Goal: Information Seeking & Learning: Learn about a topic

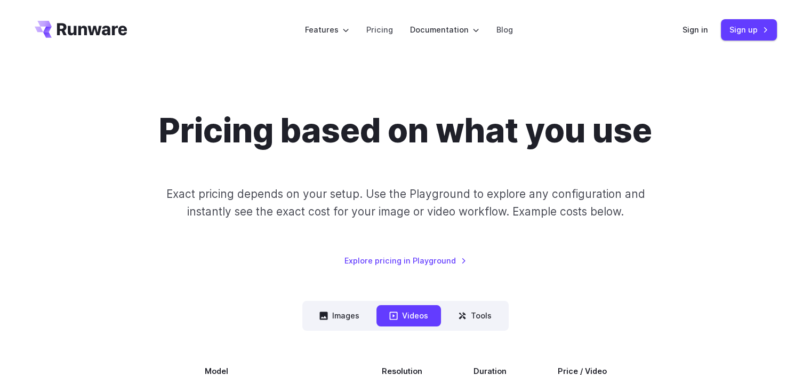
scroll to position [53, 0]
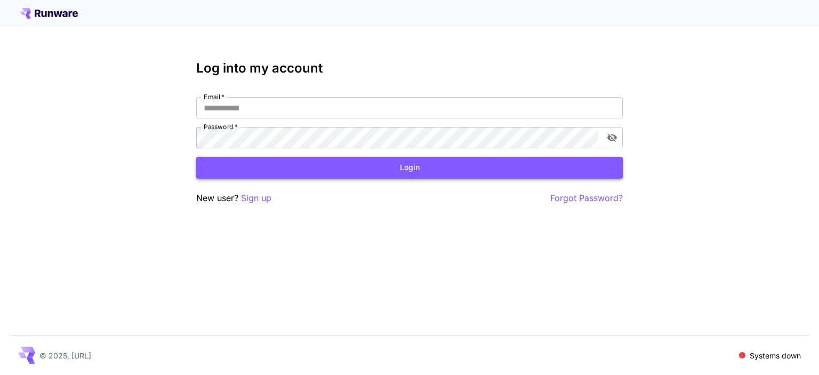
type input "**********"
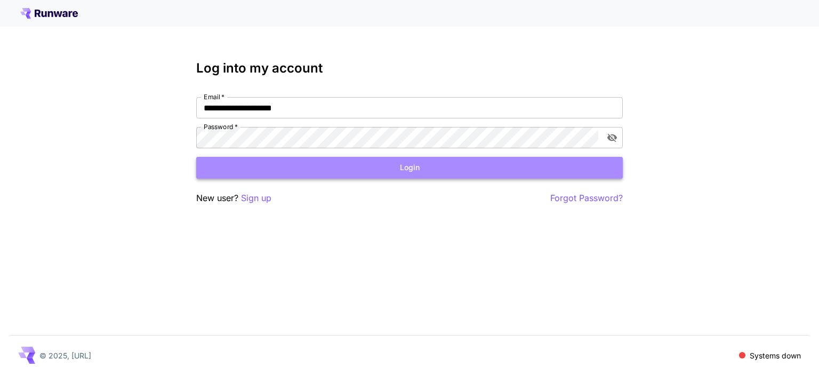
click at [408, 173] on button "Login" at bounding box center [409, 168] width 426 height 22
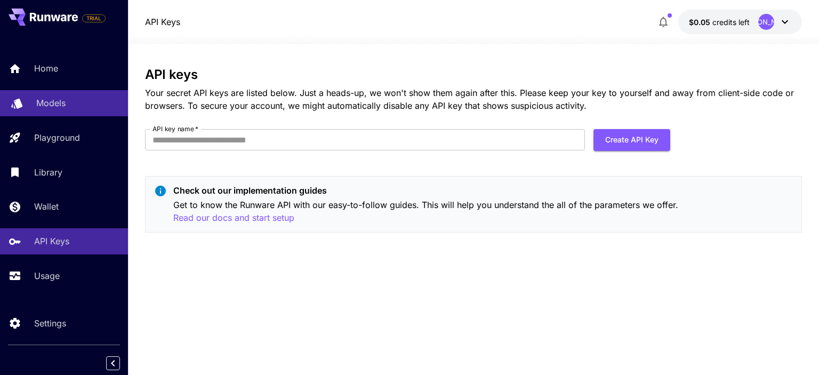
click at [74, 102] on div "Models" at bounding box center [77, 102] width 83 height 13
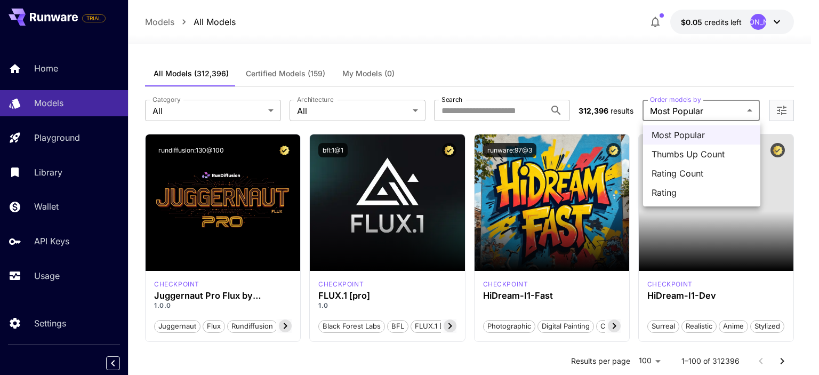
click at [708, 115] on div at bounding box center [409, 187] width 819 height 375
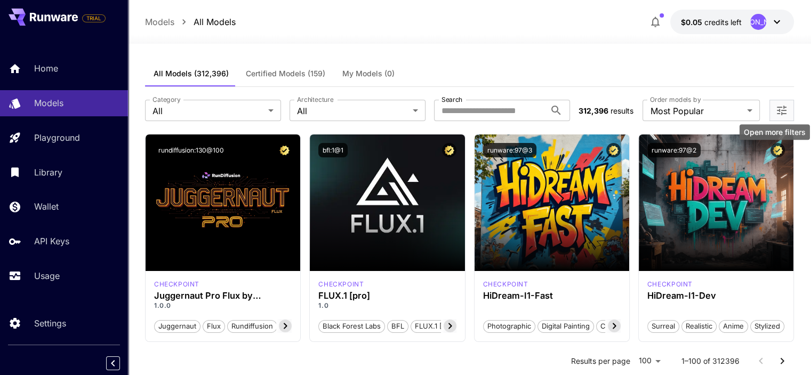
click at [785, 111] on icon "Open more filters" at bounding box center [781, 110] width 13 height 13
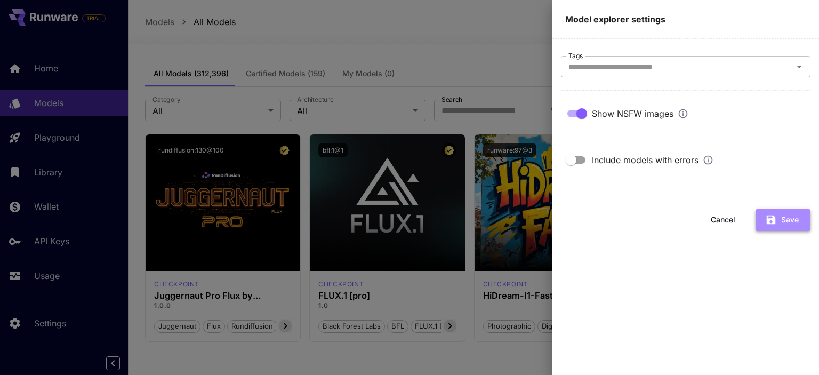
click at [781, 217] on button "Save" at bounding box center [782, 220] width 55 height 22
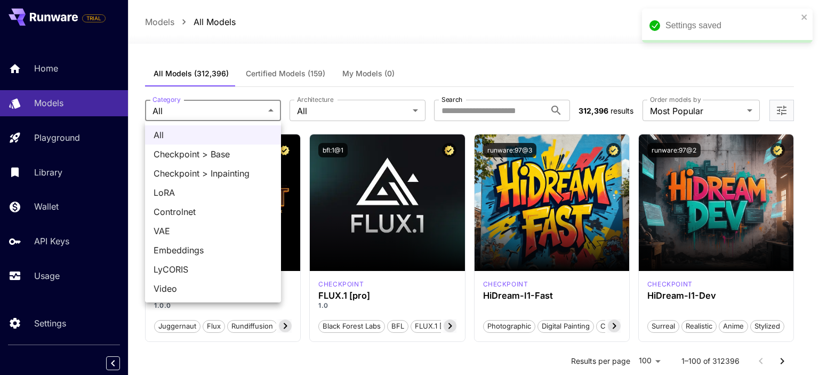
click at [225, 115] on div at bounding box center [409, 187] width 819 height 375
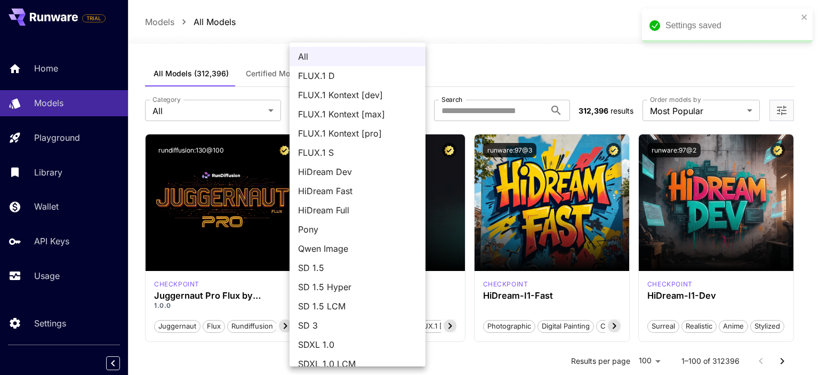
click at [522, 80] on div at bounding box center [409, 187] width 819 height 375
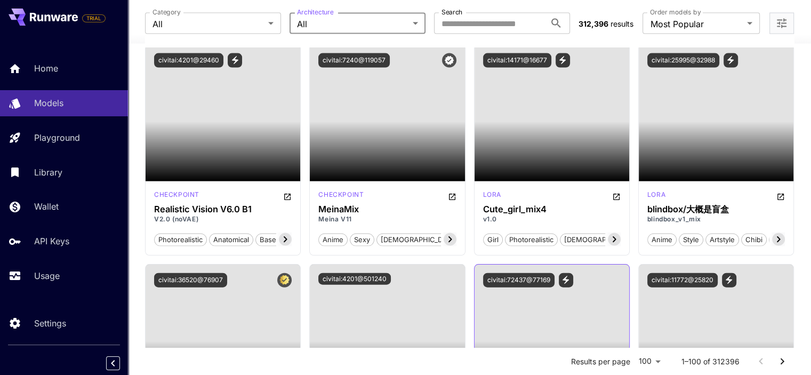
scroll to position [2292, 0]
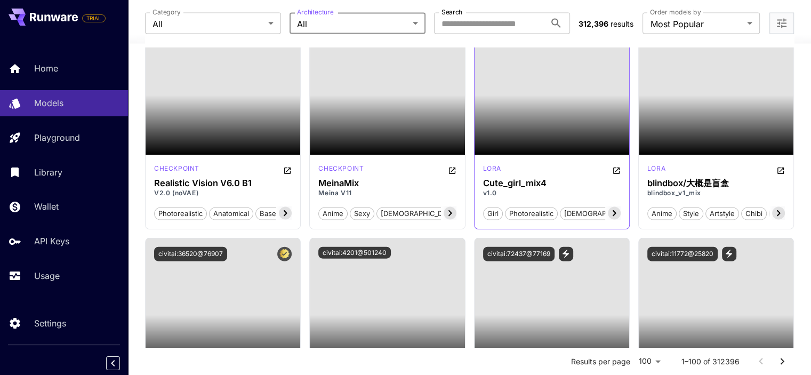
click at [493, 214] on span "girl" at bounding box center [492, 213] width 19 height 11
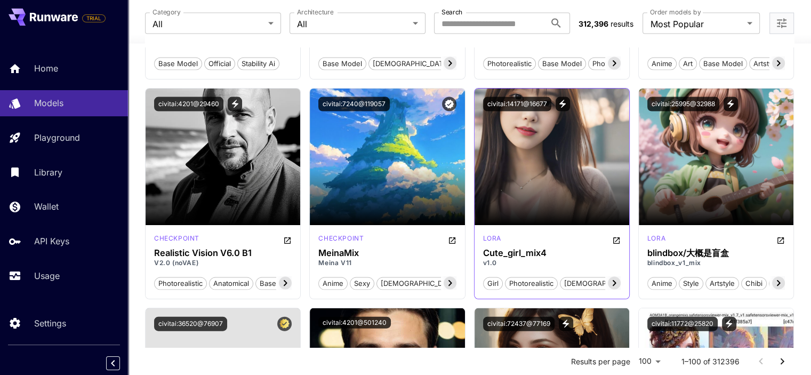
scroll to position [2238, 0]
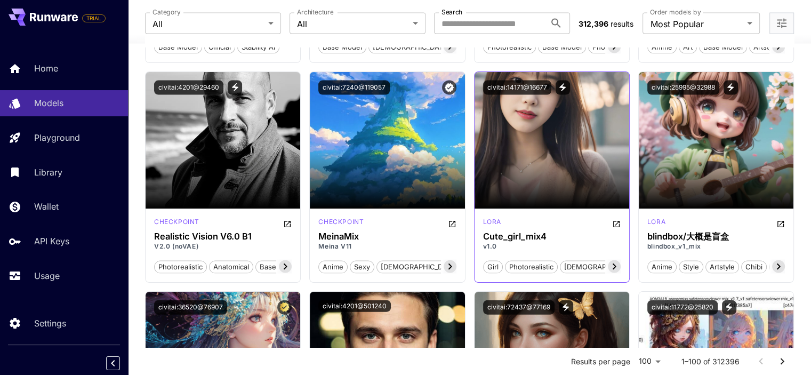
click at [492, 266] on span "girl" at bounding box center [492, 267] width 19 height 11
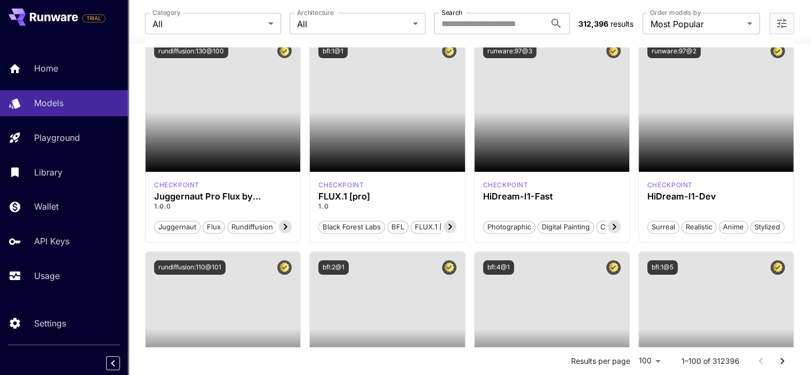
scroll to position [0, 0]
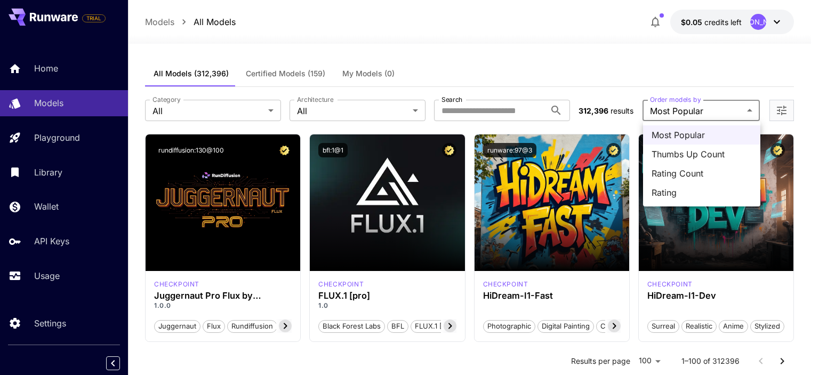
click at [521, 113] on div at bounding box center [409, 187] width 819 height 375
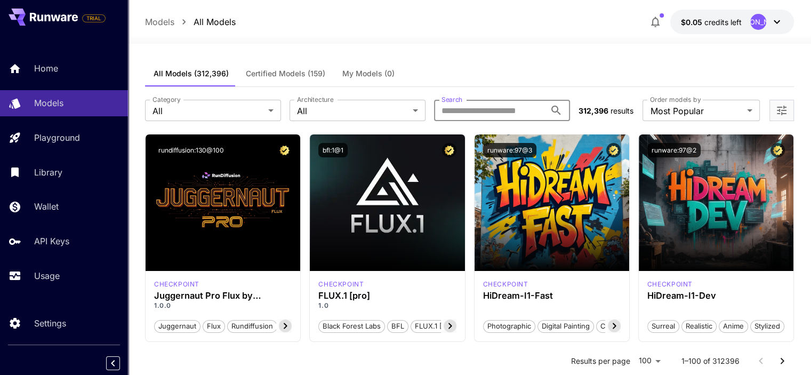
click at [500, 107] on input "Search" at bounding box center [489, 110] width 111 height 21
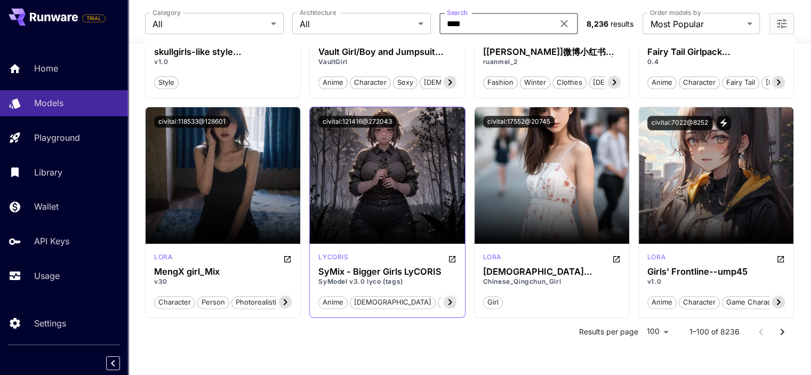
scroll to position [5301, 0]
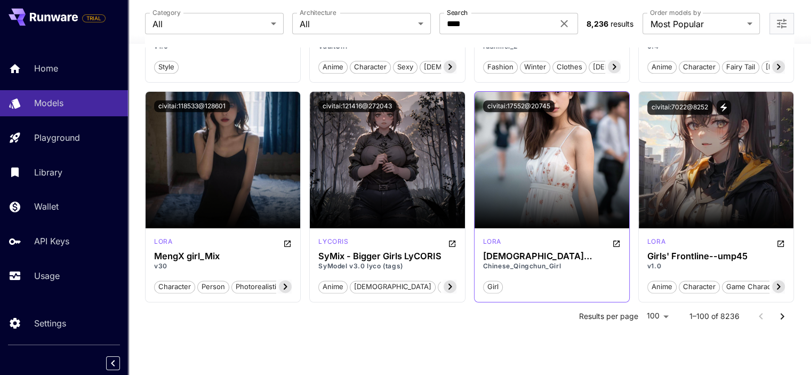
click at [489, 286] on span "girl" at bounding box center [492, 286] width 19 height 11
click at [778, 317] on icon "Go to next page" at bounding box center [781, 316] width 13 height 13
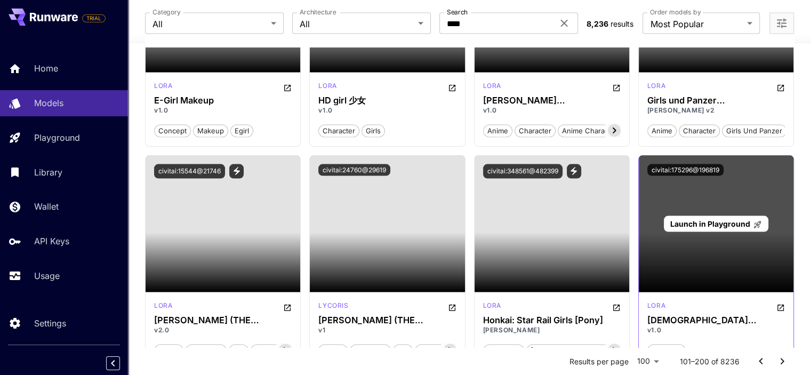
scroll to position [6101, 0]
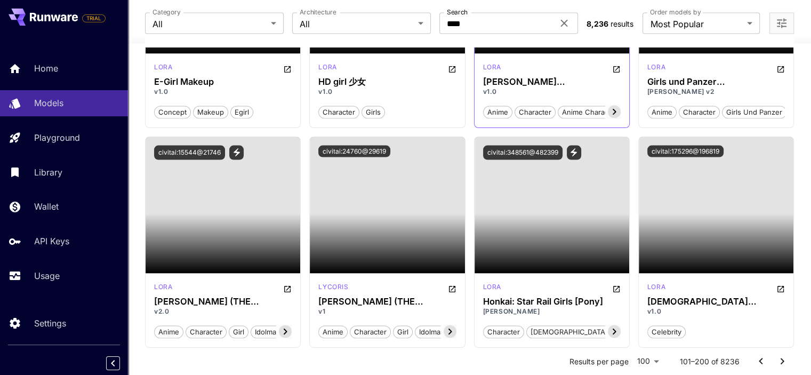
click at [618, 108] on icon at bounding box center [614, 112] width 13 height 13
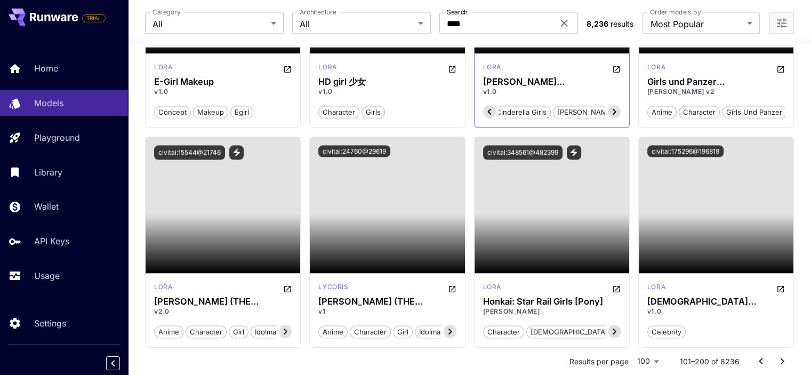
scroll to position [0, 460]
click at [618, 108] on span "[PERSON_NAME]" at bounding box center [600, 112] width 64 height 11
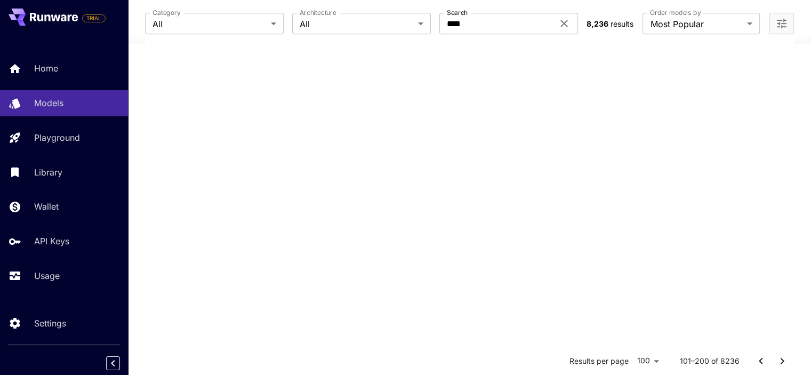
scroll to position [0, 0]
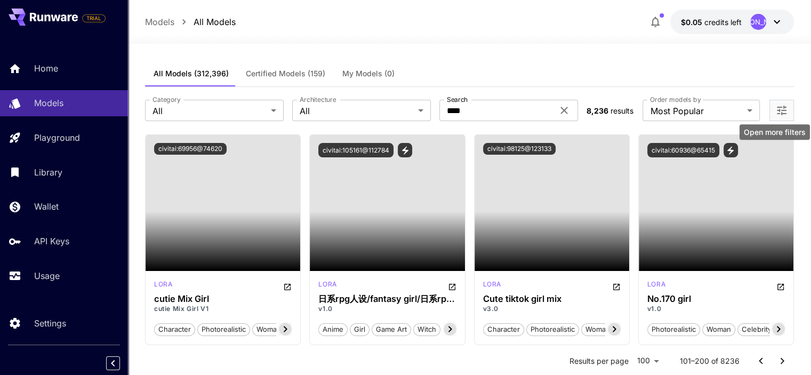
click at [784, 111] on icon "Open more filters" at bounding box center [781, 110] width 13 height 13
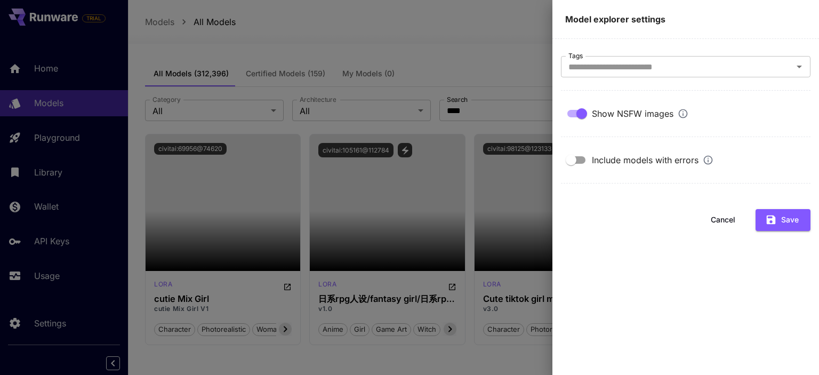
click at [486, 108] on div at bounding box center [409, 187] width 819 height 375
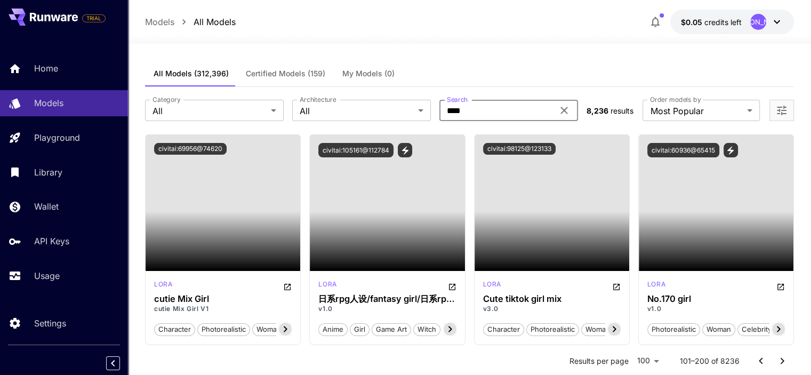
click at [451, 108] on input "****" at bounding box center [496, 110] width 114 height 21
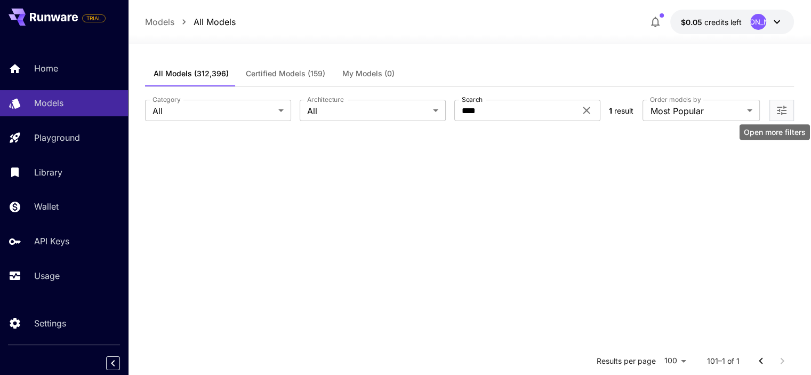
click at [776, 114] on icon "Open more filters" at bounding box center [781, 111] width 10 height 10
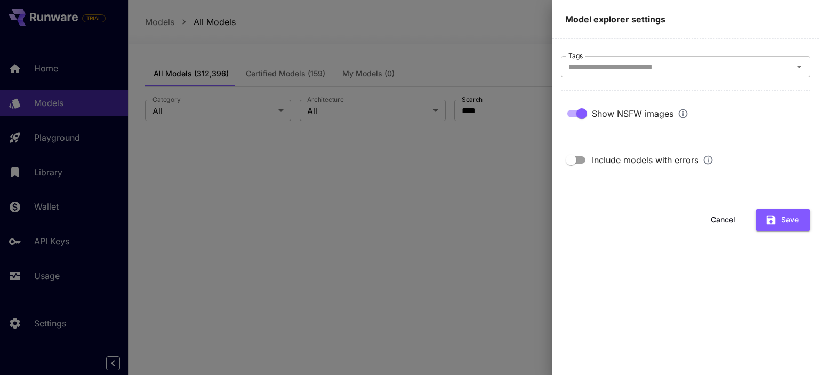
click at [471, 106] on div at bounding box center [409, 187] width 819 height 375
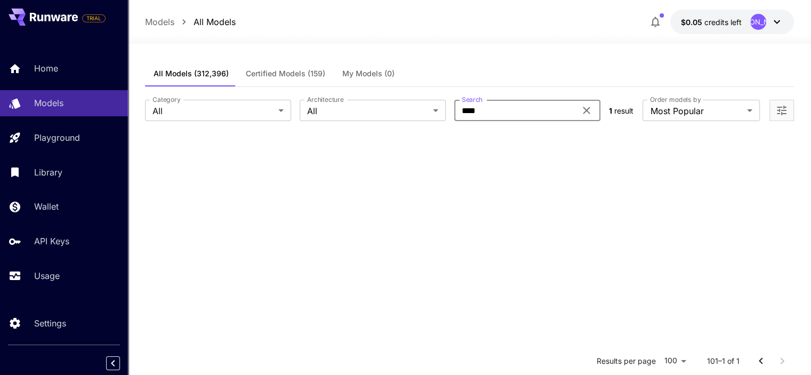
drag, startPoint x: 471, startPoint y: 109, endPoint x: 518, endPoint y: 110, distance: 46.9
click at [518, 110] on input "****" at bounding box center [515, 110] width 122 height 21
type input "****"
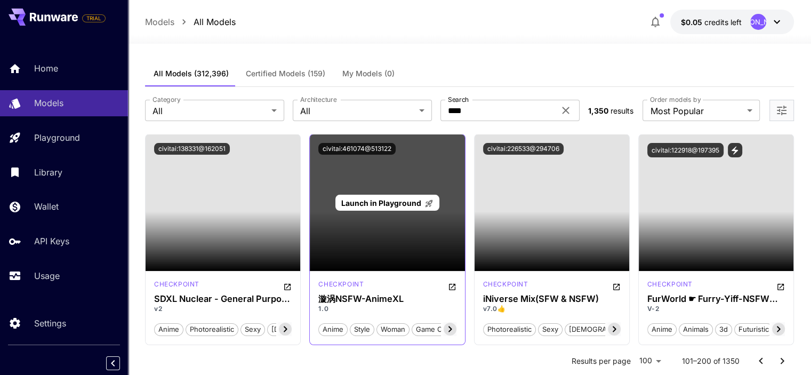
click at [398, 238] on div "Launch in Playground" at bounding box center [387, 202] width 155 height 136
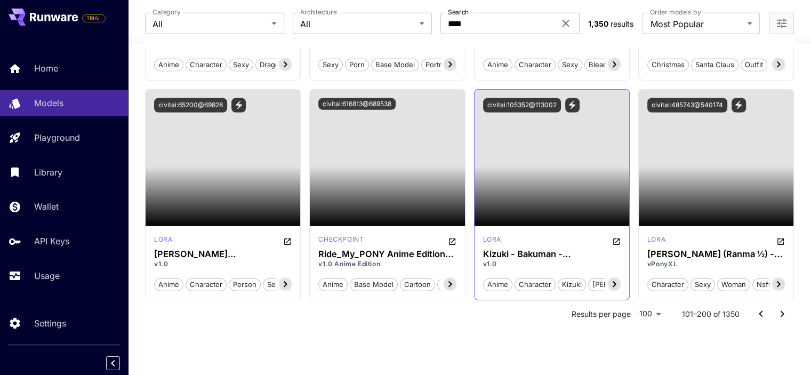
scroll to position [7028, 0]
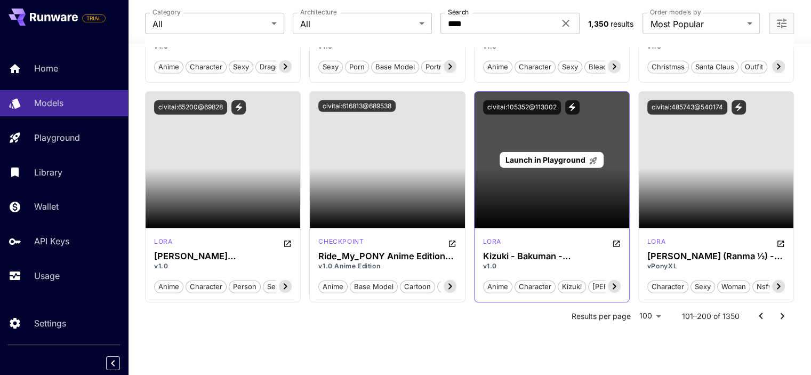
click at [537, 168] on div "Launch in Playground" at bounding box center [551, 160] width 155 height 136
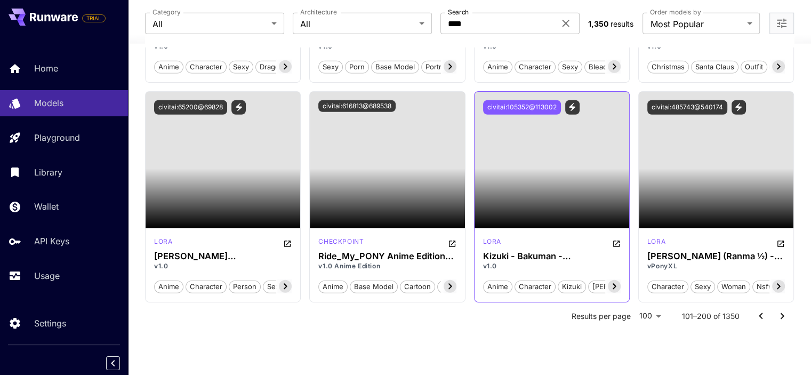
click at [523, 109] on button "civitai:105352@113002" at bounding box center [522, 107] width 78 height 14
click at [571, 105] on icon "View trigger words" at bounding box center [572, 107] width 6 height 8
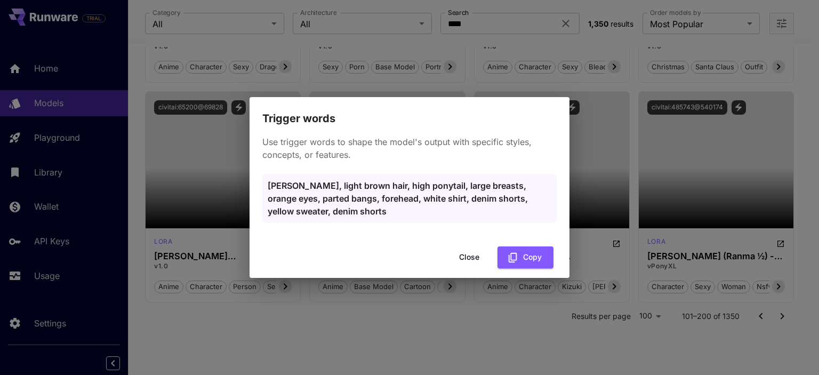
click at [601, 183] on div "Trigger words Use trigger words to shape the model's output with specific style…" at bounding box center [409, 187] width 819 height 375
click at [513, 256] on icon "button" at bounding box center [513, 258] width 12 height 12
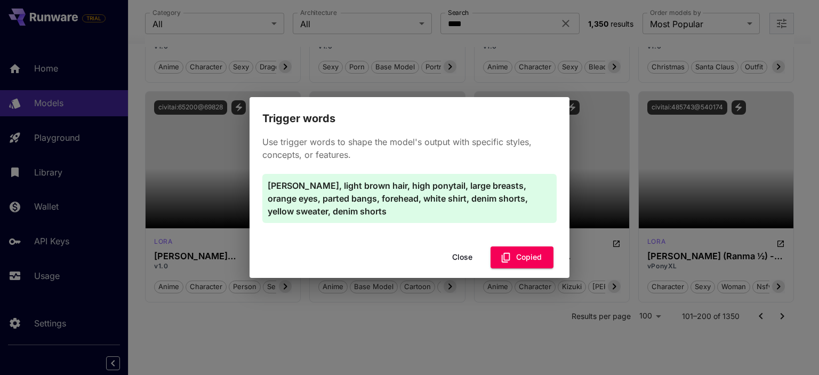
click at [462, 257] on button "Close" at bounding box center [462, 257] width 48 height 22
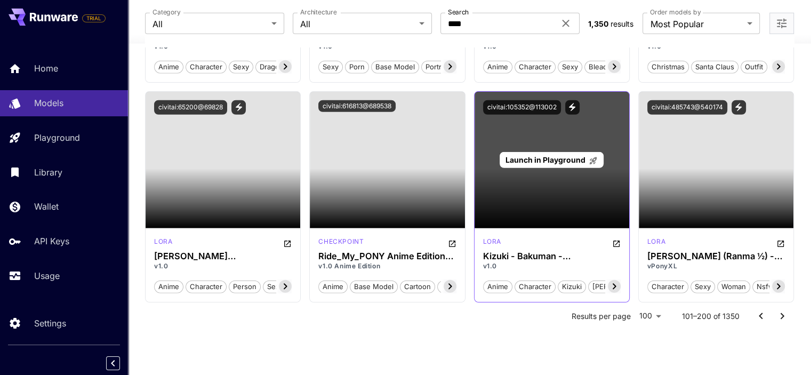
click at [571, 172] on div "Launch in Playground" at bounding box center [551, 160] width 155 height 136
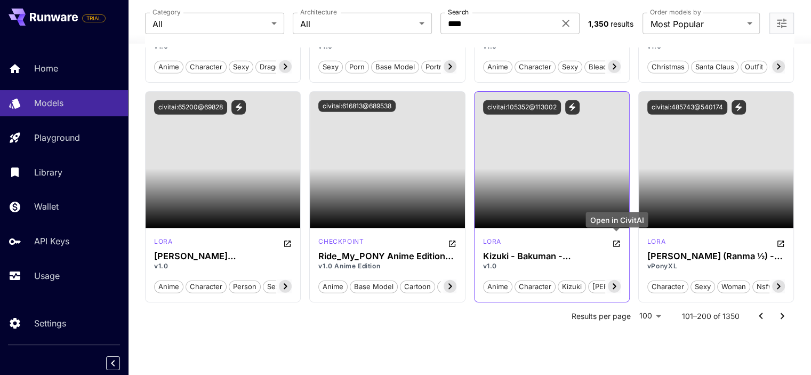
click at [614, 241] on icon "Open in CivitAI" at bounding box center [616, 243] width 9 height 9
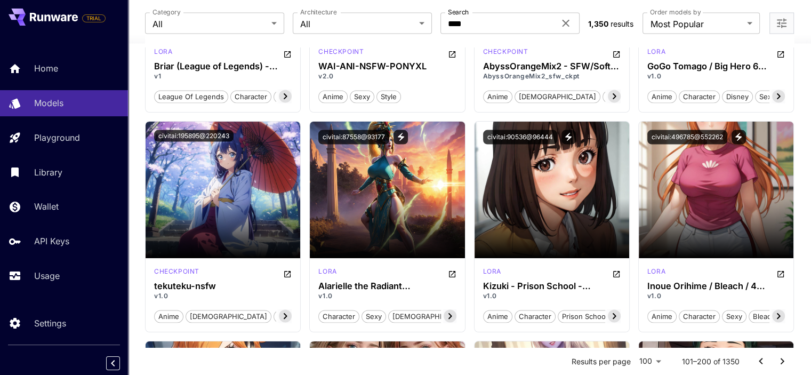
scroll to position [6122, 0]
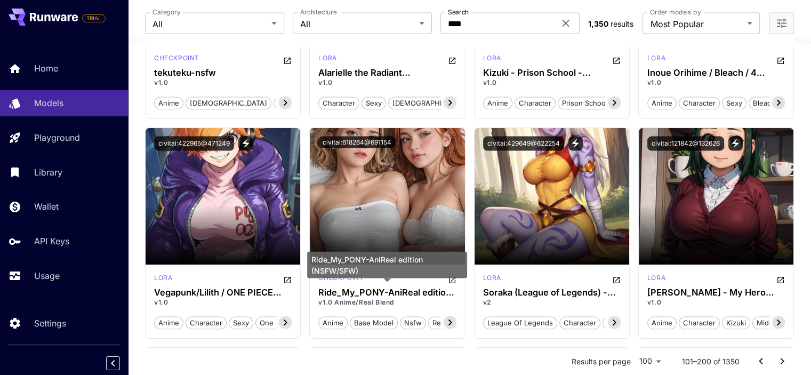
click at [449, 279] on div "Ride_My_PONY-AniReal edition (NSFW/SFW)" at bounding box center [387, 269] width 160 height 34
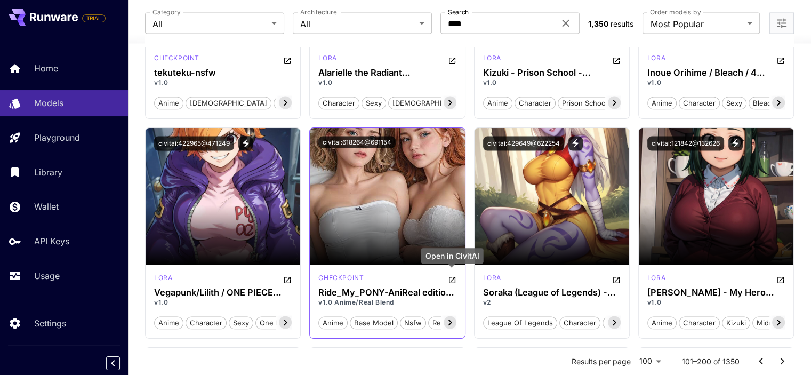
click at [452, 276] on icon "Open in CivitAI" at bounding box center [452, 280] width 9 height 9
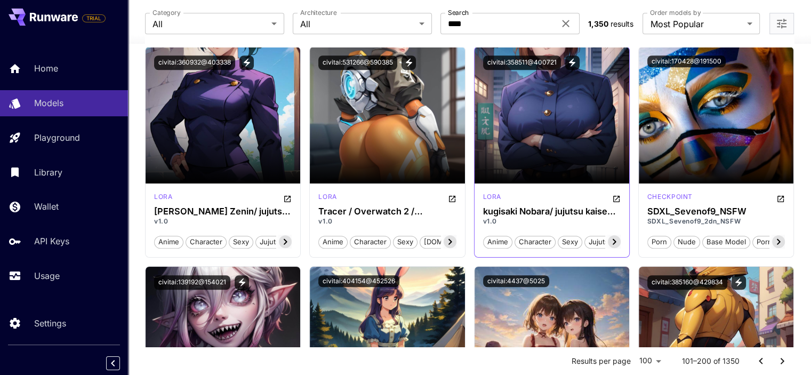
scroll to position [4896, 0]
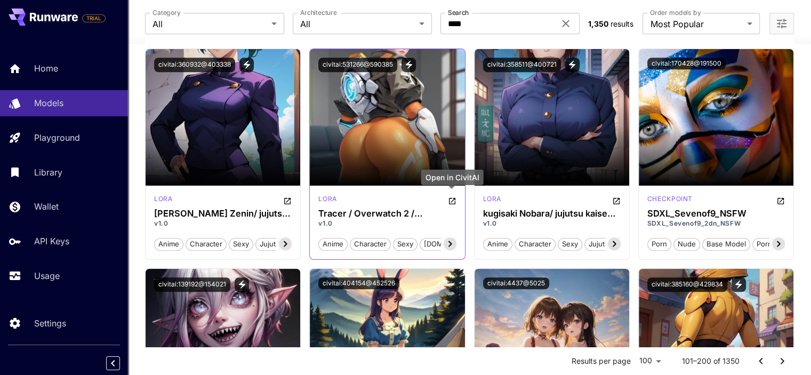
click at [452, 197] on icon "Open in CivitAI" at bounding box center [452, 201] width 9 height 9
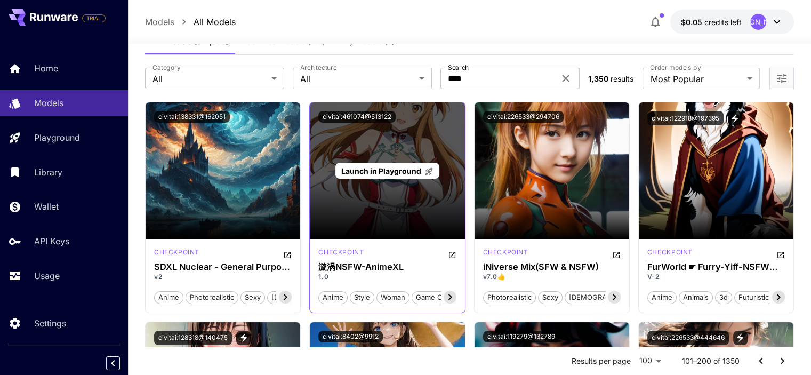
scroll to position [0, 0]
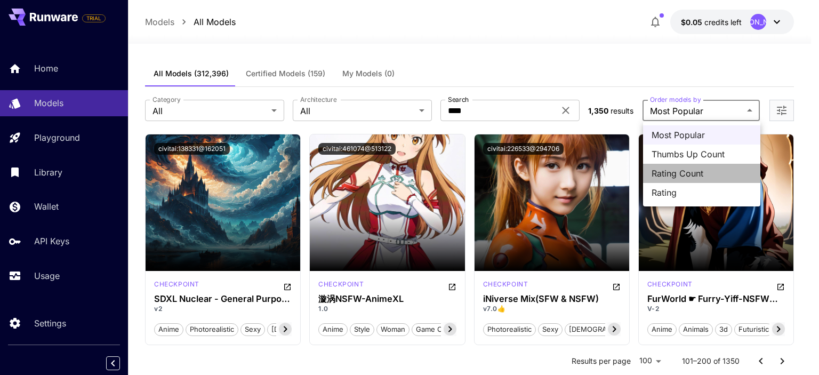
click at [686, 173] on span "Rating Count" at bounding box center [701, 173] width 100 height 13
type input "**********"
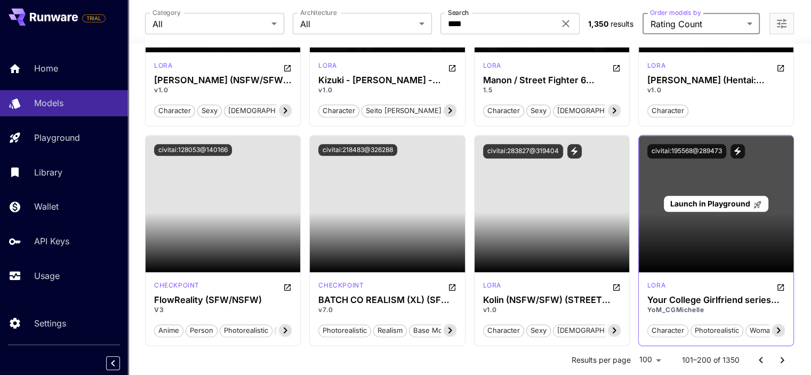
scroll to position [5301, 0]
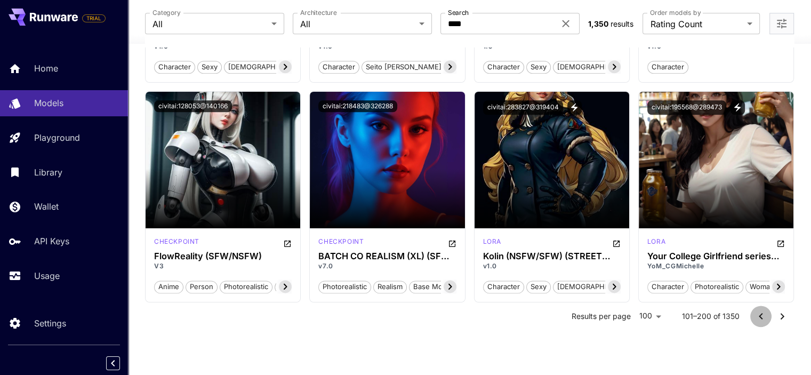
click at [758, 313] on icon "Go to previous page" at bounding box center [760, 315] width 4 height 6
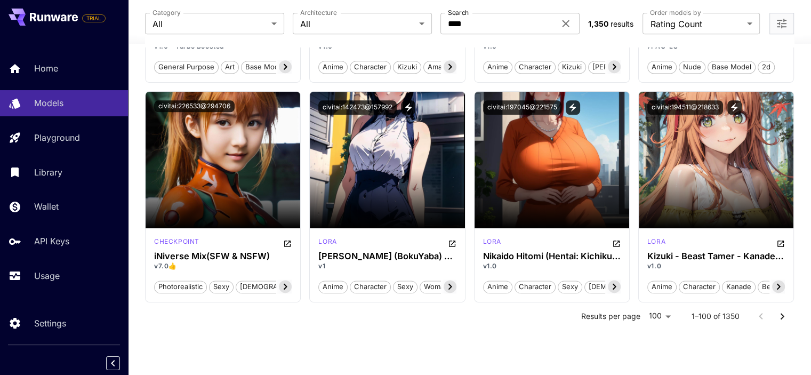
click at [780, 312] on icon "Go to next page" at bounding box center [781, 316] width 13 height 13
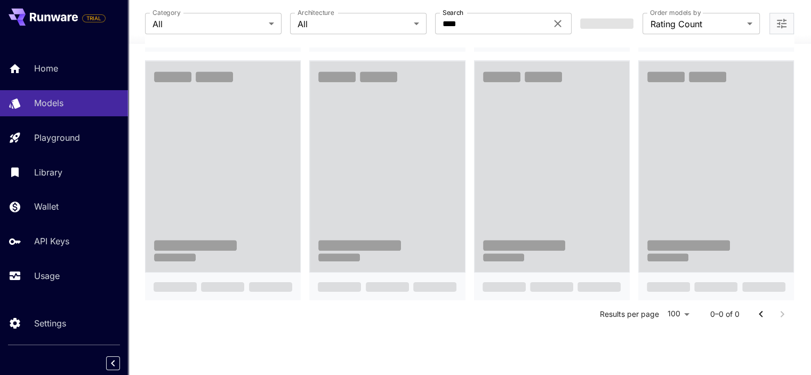
click at [778, 310] on div at bounding box center [771, 313] width 43 height 21
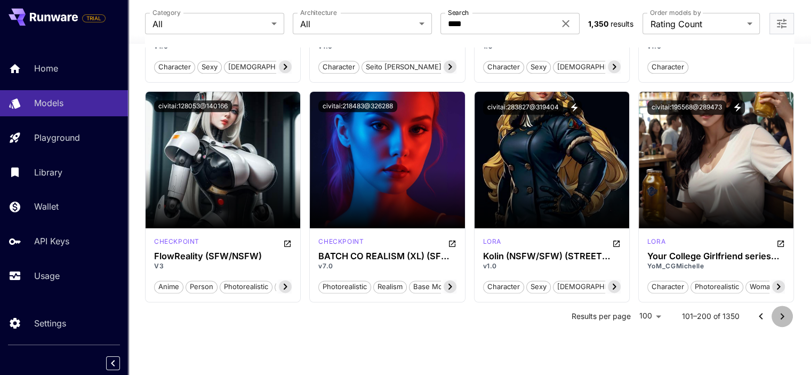
click at [782, 315] on icon "Go to next page" at bounding box center [782, 316] width 4 height 6
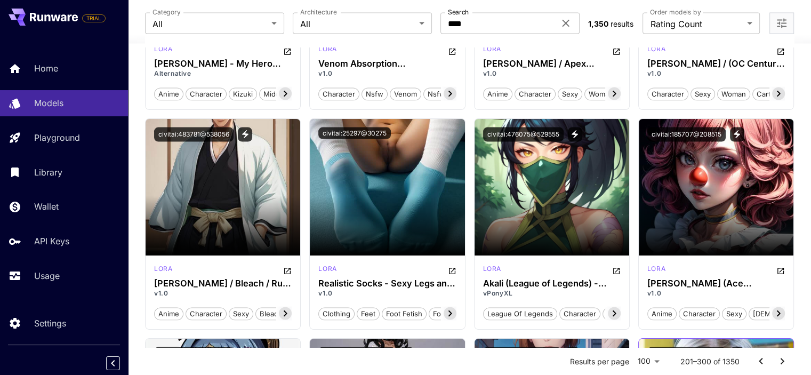
scroll to position [6101, 0]
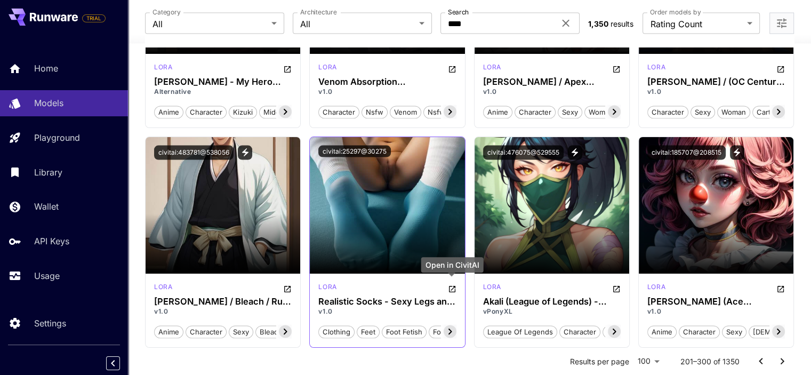
click at [453, 285] on icon "Open in CivitAI" at bounding box center [452, 289] width 9 height 9
click at [456, 284] on div "[PERSON_NAME] Realistic Socks - Sexy Legs and Feet (NSFW) v1.0 clothing feet fo…" at bounding box center [387, 310] width 155 height 74
click at [453, 286] on icon "Open in CivitAI" at bounding box center [452, 289] width 6 height 6
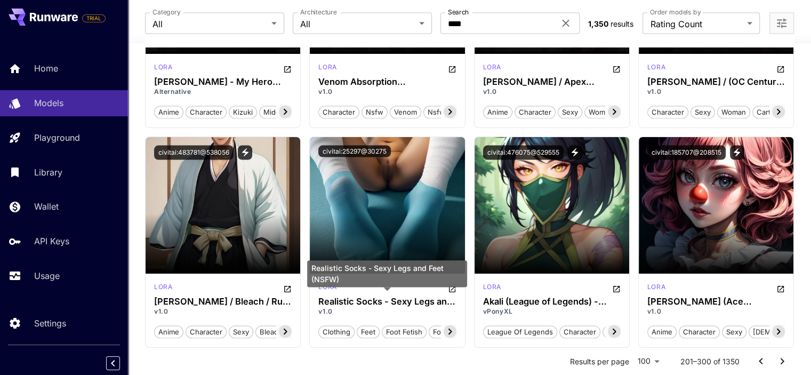
click at [453, 290] on div "Realistic Socks - Sexy Legs and Feet (NSFW)" at bounding box center [387, 278] width 160 height 34
click at [452, 289] on div "Realistic Socks - Sexy Legs and Feet (NSFW)" at bounding box center [387, 278] width 160 height 34
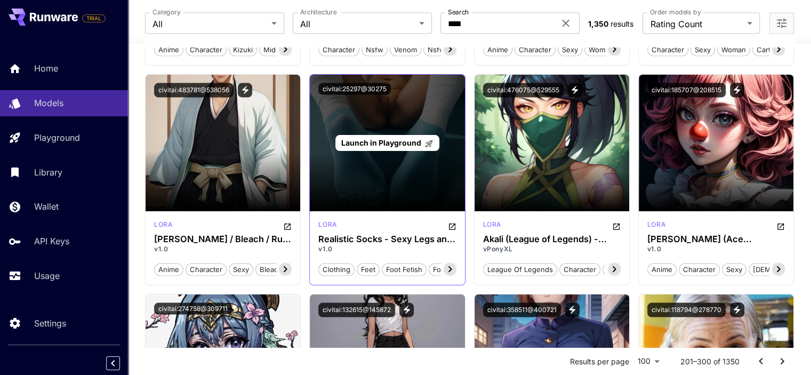
scroll to position [6207, 0]
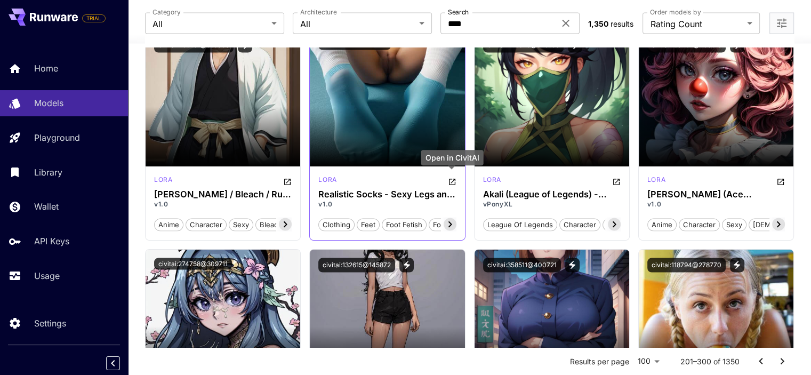
click at [452, 179] on icon "Open in CivitAI" at bounding box center [452, 181] width 9 height 9
